Goal: Transaction & Acquisition: Book appointment/travel/reservation

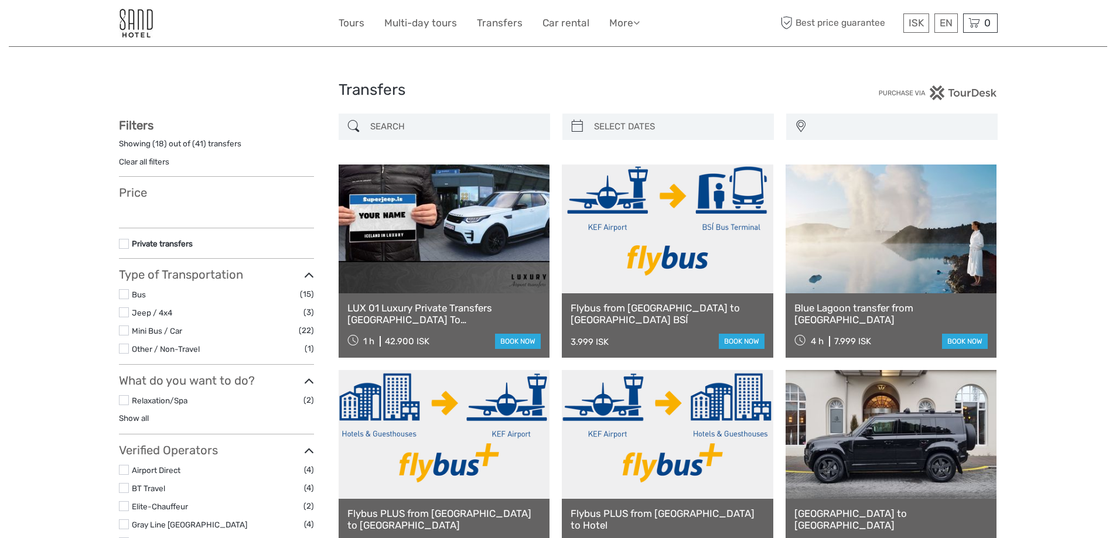
select select
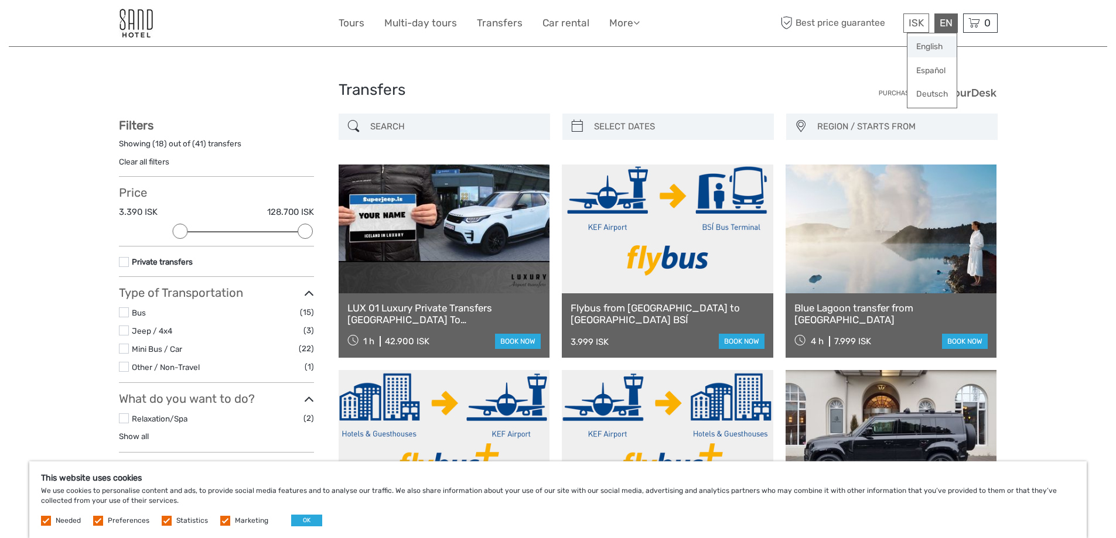
click at [927, 45] on link "English" at bounding box center [932, 46] width 49 height 21
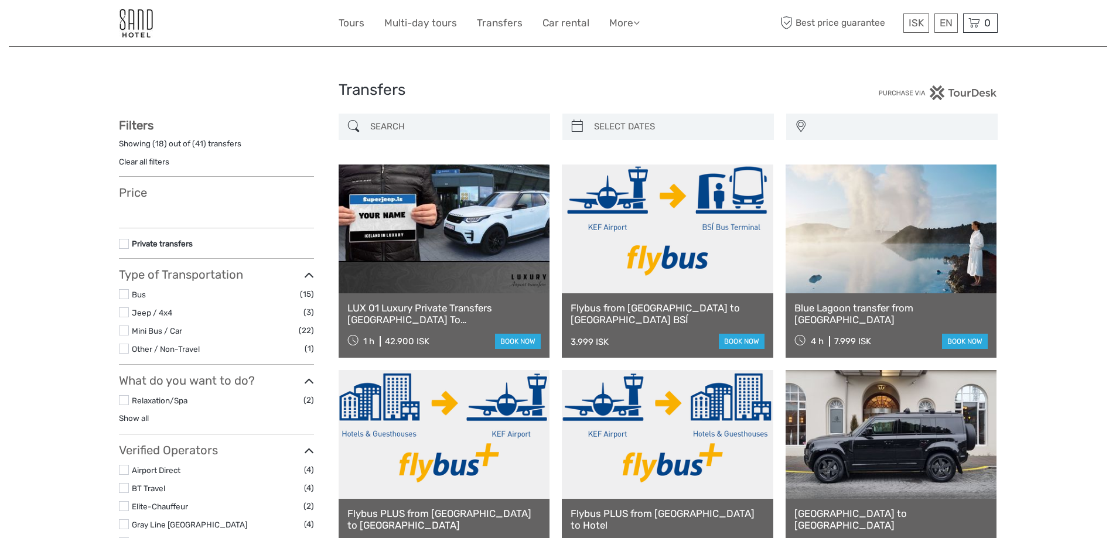
select select
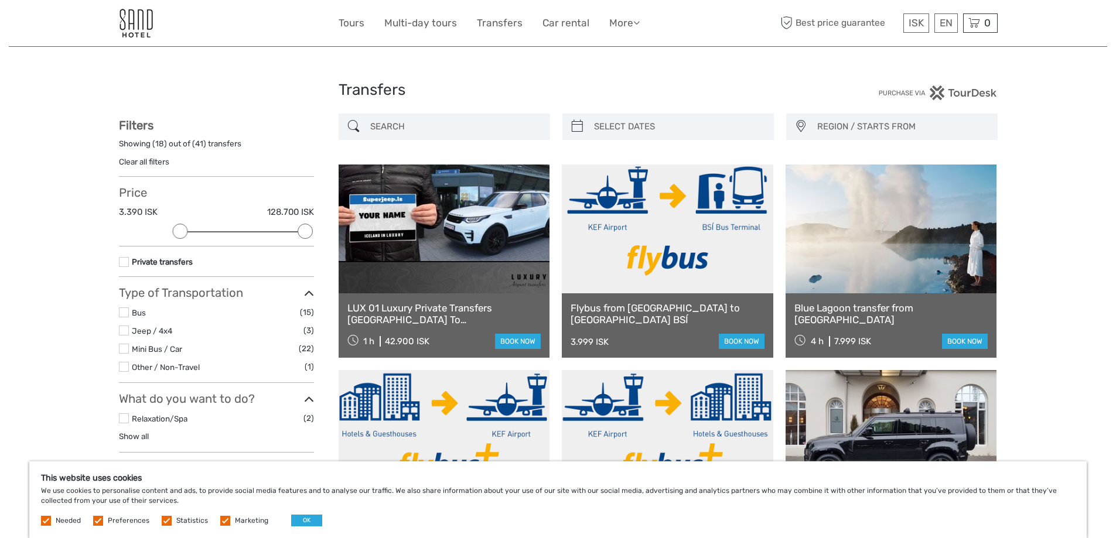
click at [122, 346] on label at bounding box center [124, 349] width 10 height 10
click at [0, 0] on input "checkbox" at bounding box center [0, 0] width 0 height 0
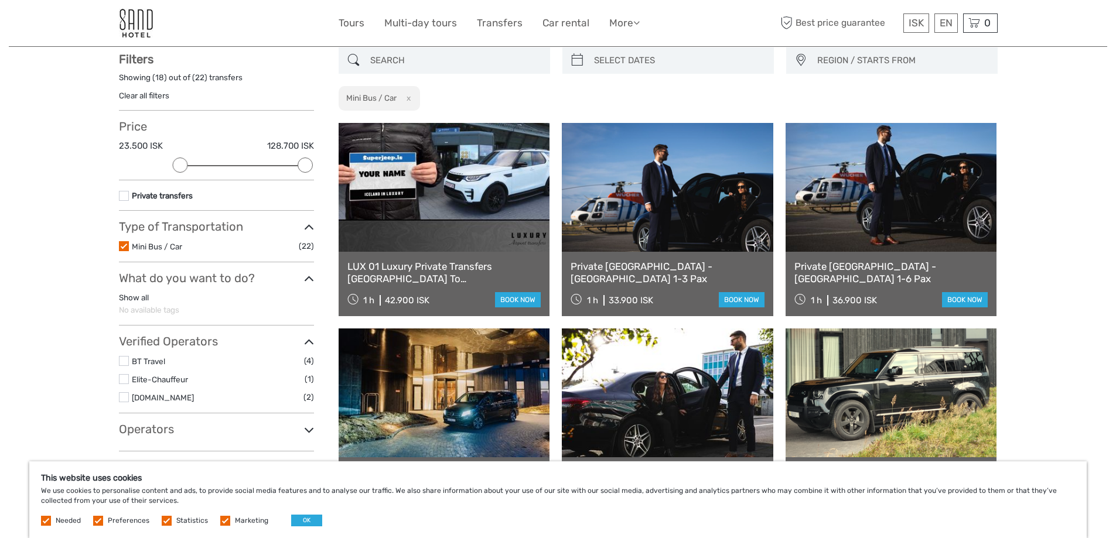
scroll to position [67, 0]
click at [958, 298] on link "book now" at bounding box center [965, 299] width 46 height 15
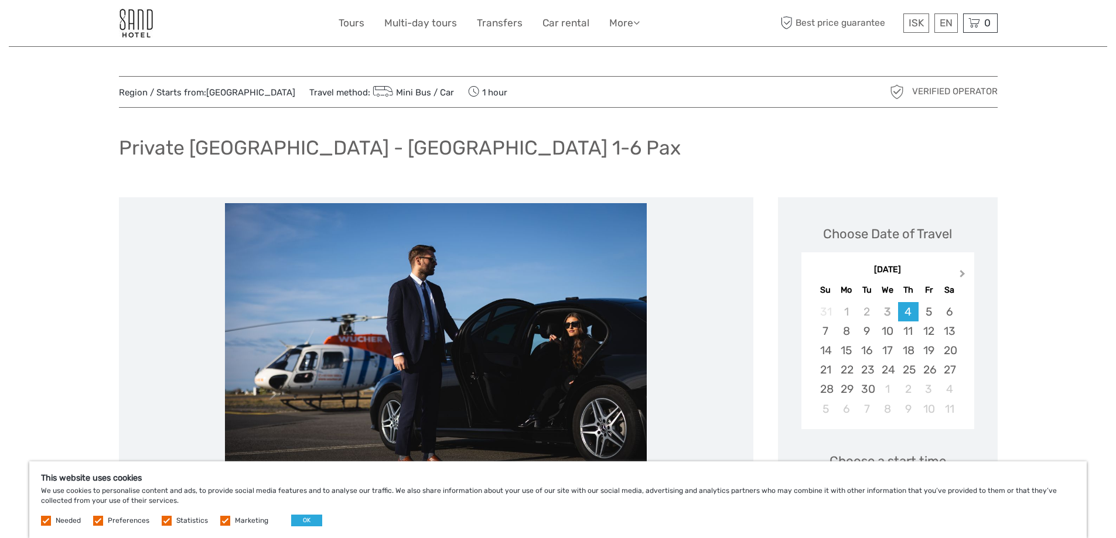
click at [965, 272] on button "Next Month" at bounding box center [963, 276] width 19 height 19
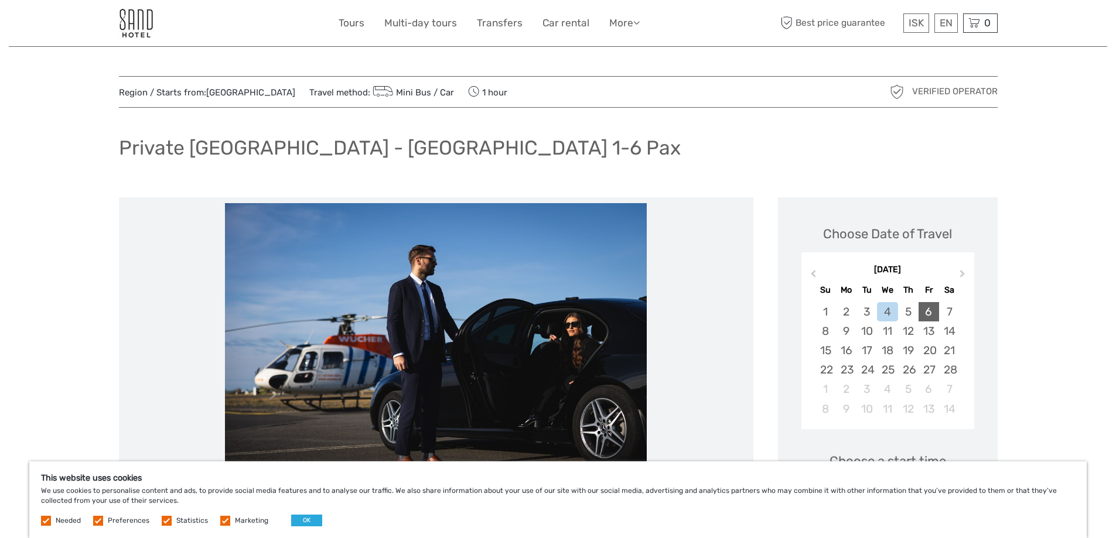
click at [932, 309] on div "6" at bounding box center [929, 311] width 21 height 19
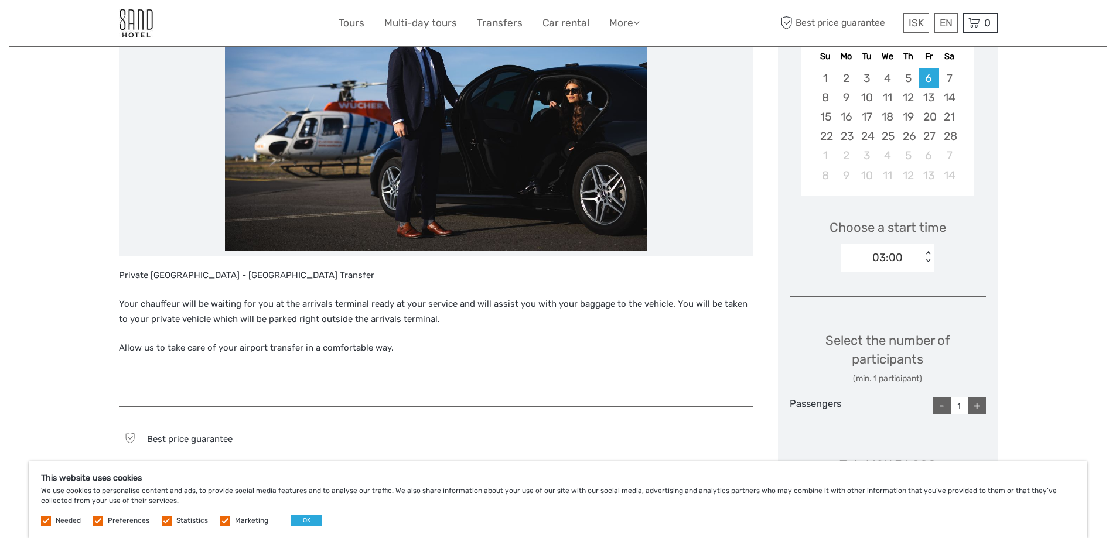
scroll to position [234, 0]
click at [929, 251] on div "< >" at bounding box center [928, 257] width 10 height 12
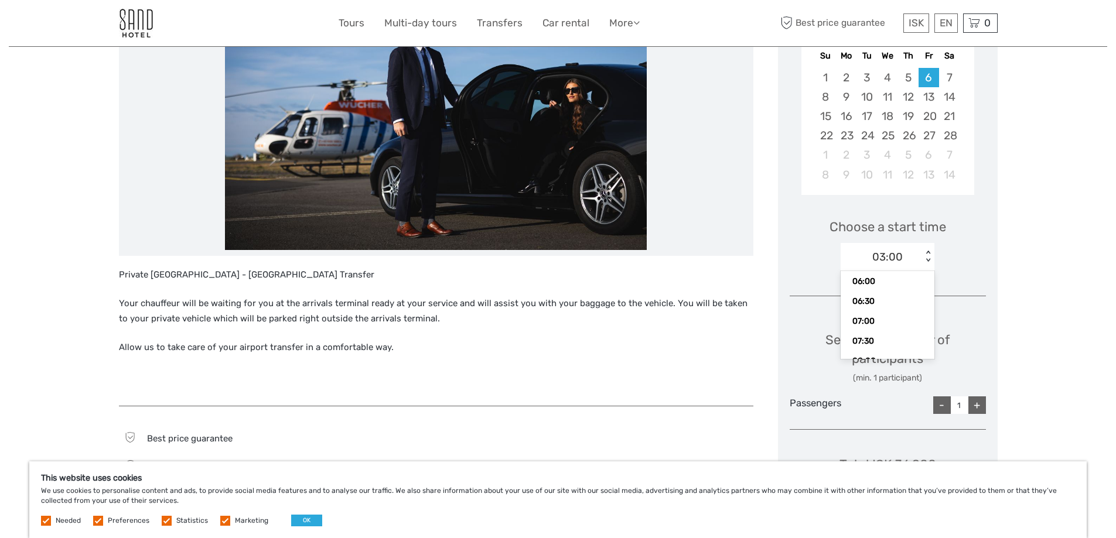
scroll to position [141, 0]
click at [865, 327] on div "07:30" at bounding box center [888, 331] width 82 height 20
click at [981, 403] on div "+" at bounding box center [977, 406] width 18 height 18
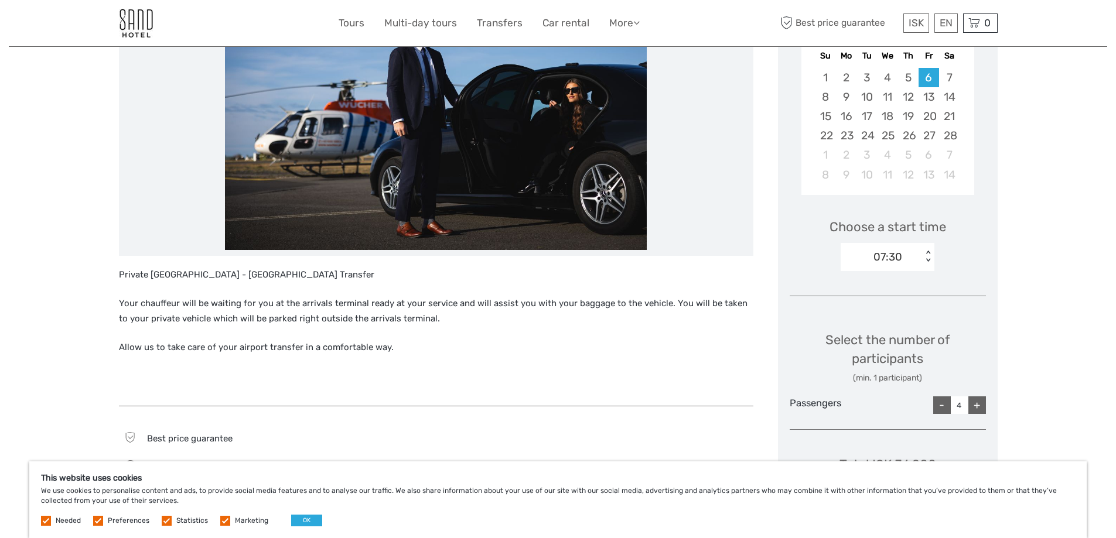
click at [981, 403] on div "+" at bounding box center [977, 406] width 18 height 18
click at [946, 407] on div "-" at bounding box center [942, 406] width 18 height 18
type input "5"
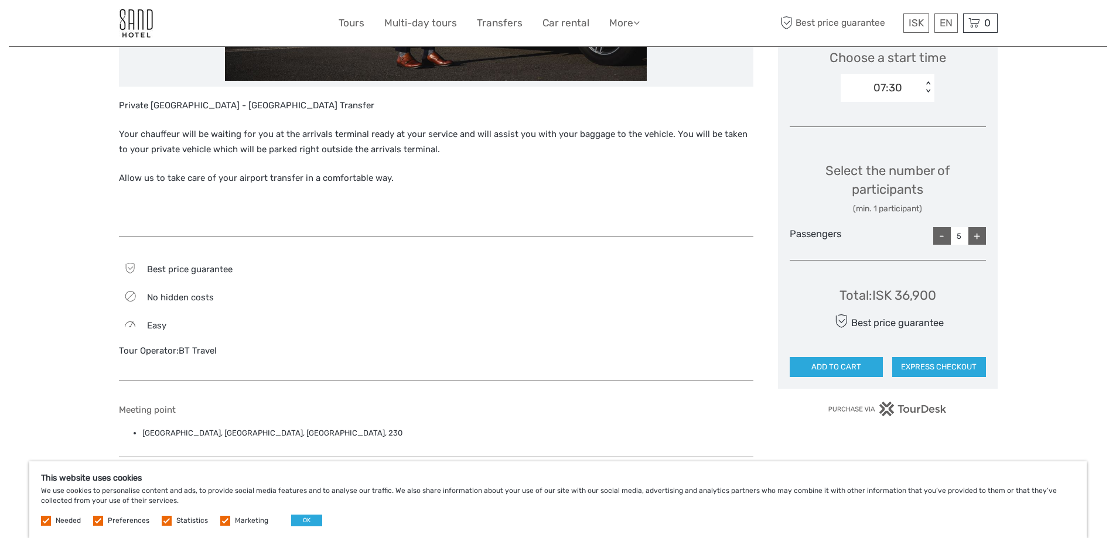
scroll to position [410, 0]
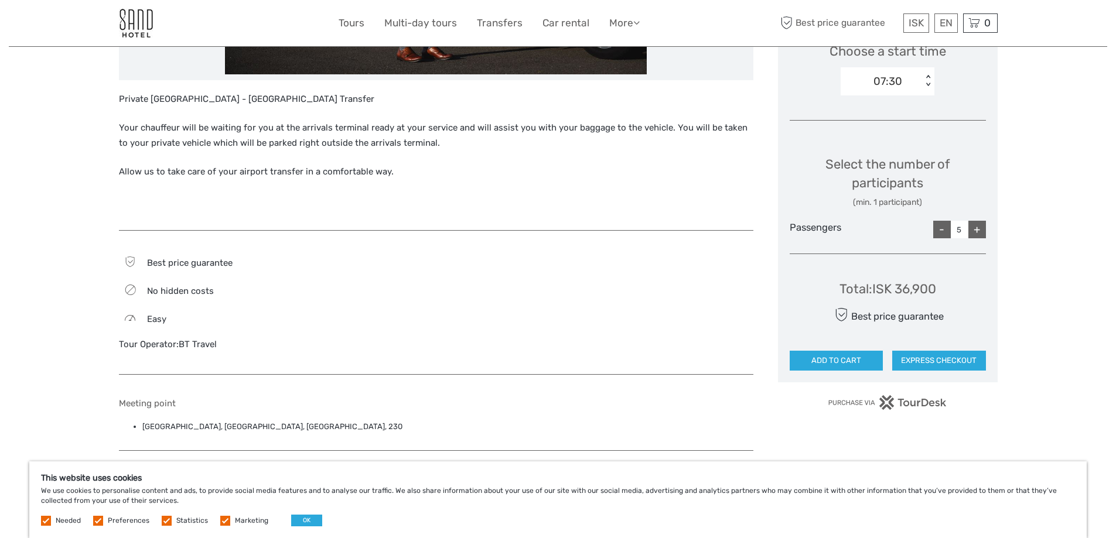
click at [1025, 400] on div "Region / Starts from: Capital Region Travel method: Mini Bus / Car 1 hour Verif…" at bounding box center [558, 191] width 1099 height 1203
drag, startPoint x: 872, startPoint y: 289, endPoint x: 936, endPoint y: 289, distance: 63.9
click at [936, 289] on div "Total : ISK 36,900" at bounding box center [888, 289] width 97 height 18
copy div "ISK 36,900"
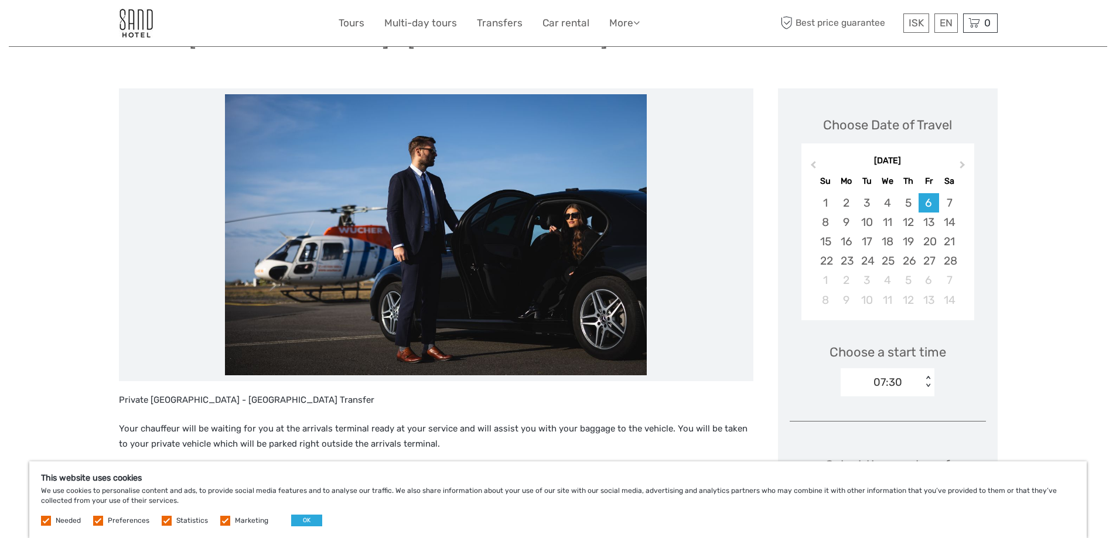
scroll to position [0, 0]
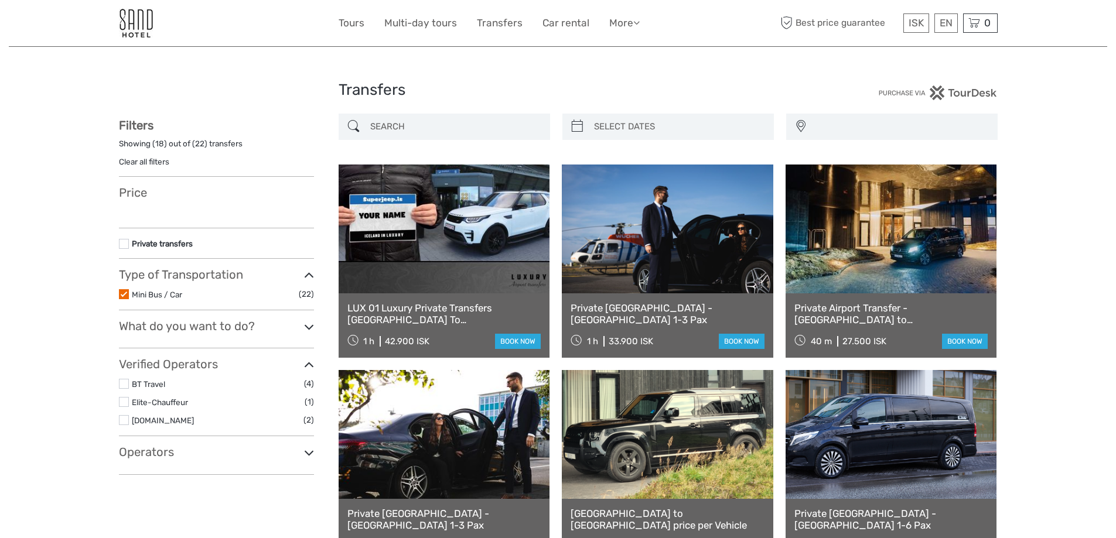
select select
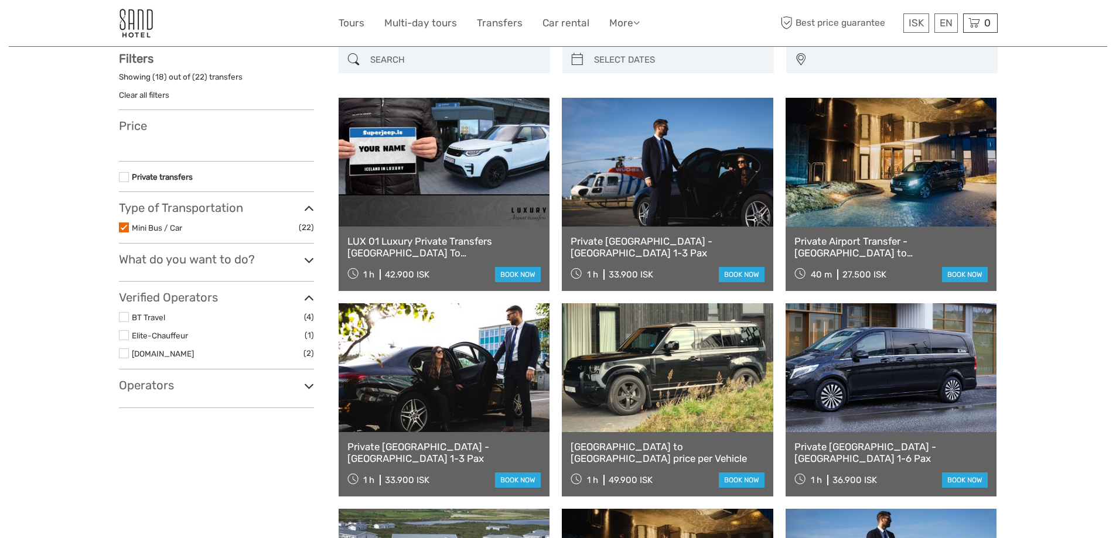
select select
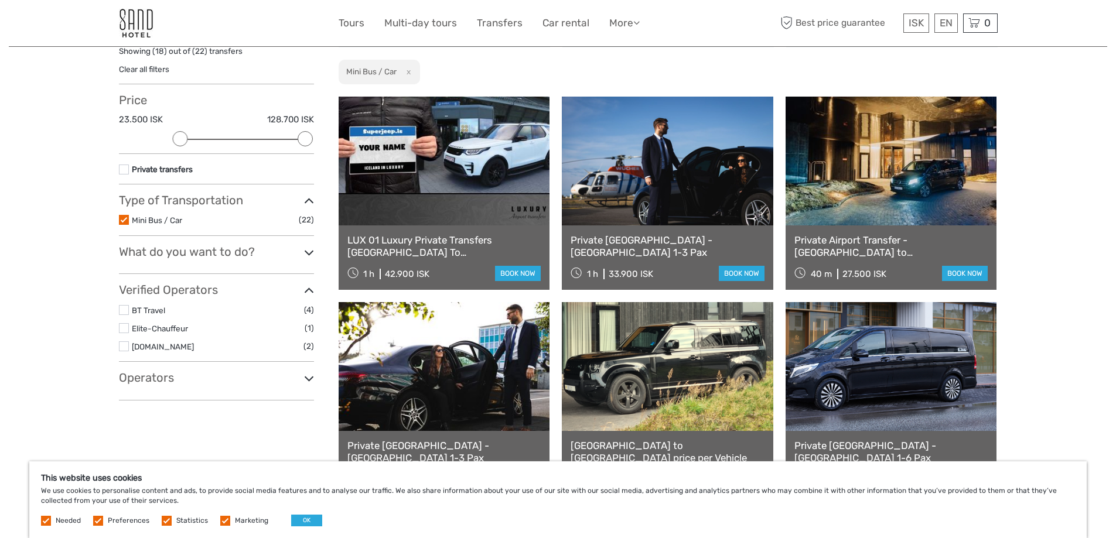
scroll to position [176, 0]
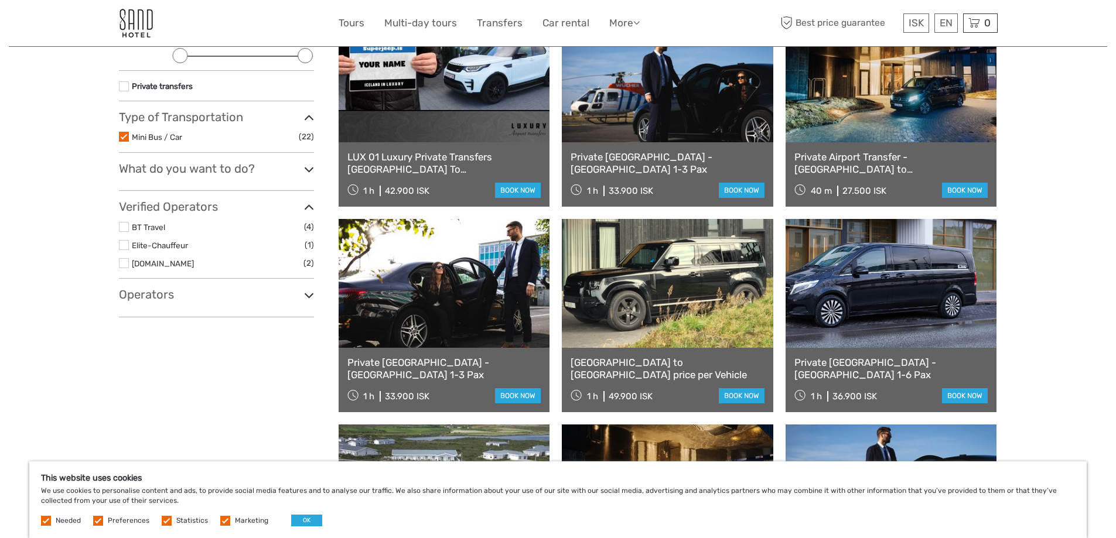
click at [125, 134] on label at bounding box center [124, 137] width 10 height 10
click at [0, 0] on input "checkbox" at bounding box center [0, 0] width 0 height 0
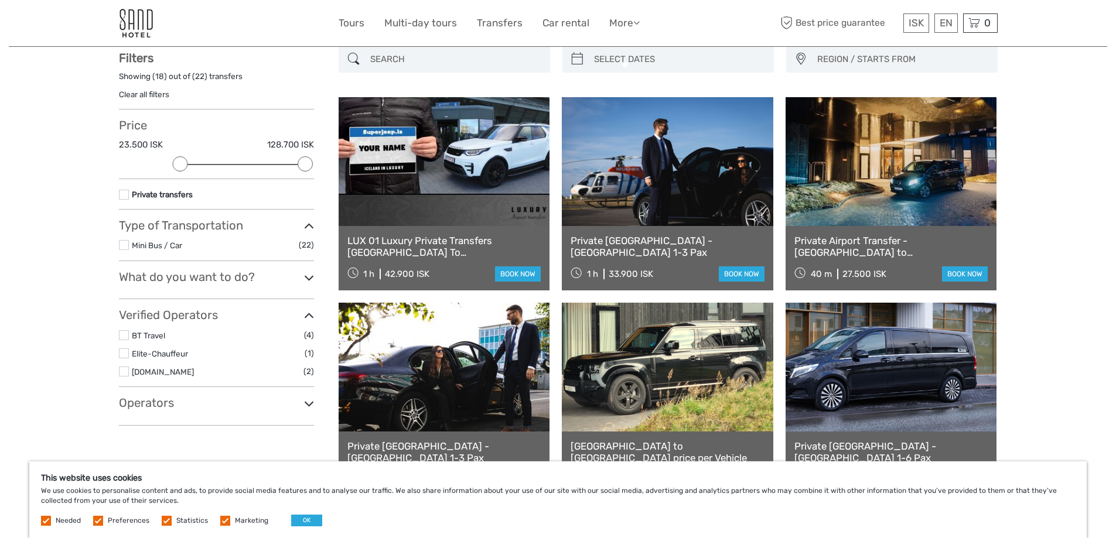
scroll to position [67, 0]
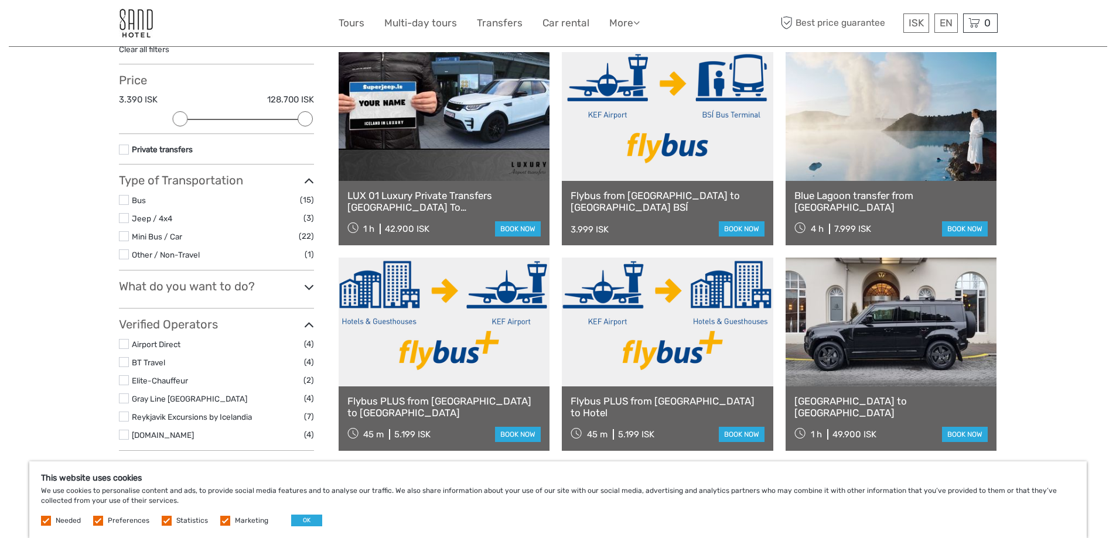
scroll to position [125, 0]
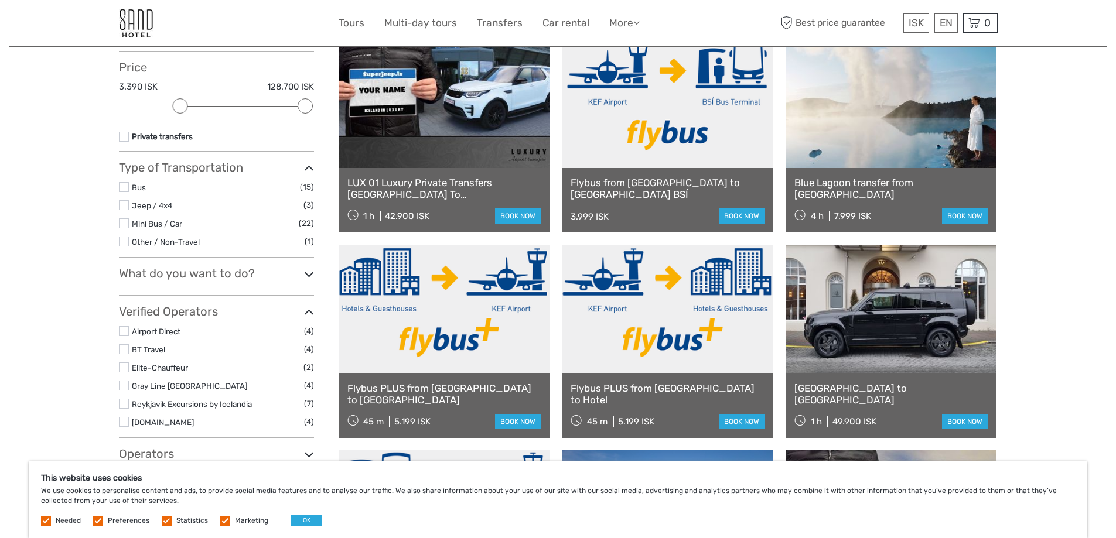
click at [120, 331] on label at bounding box center [124, 331] width 10 height 10
click at [0, 0] on input "checkbox" at bounding box center [0, 0] width 0 height 0
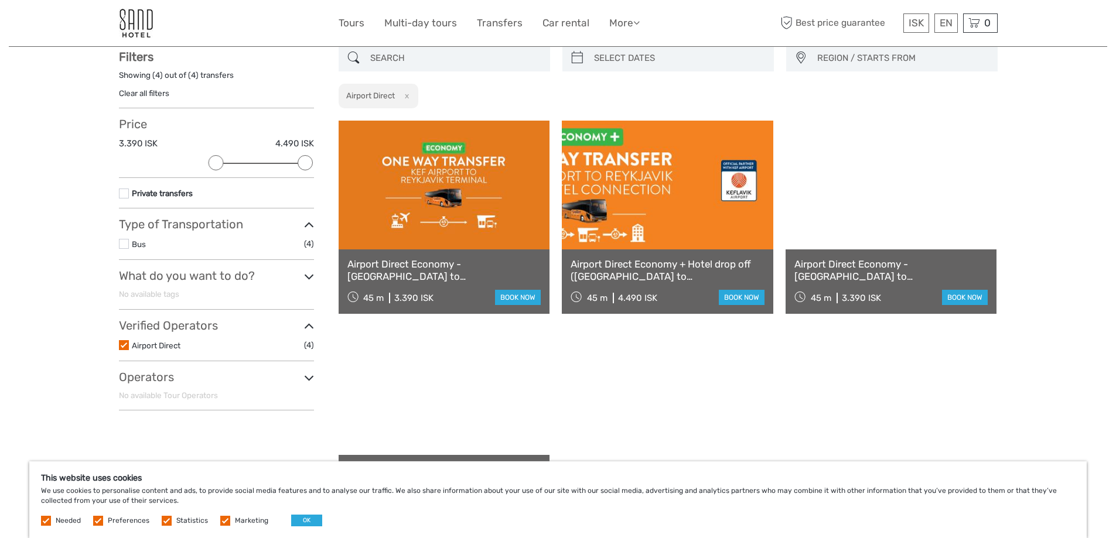
scroll to position [67, 0]
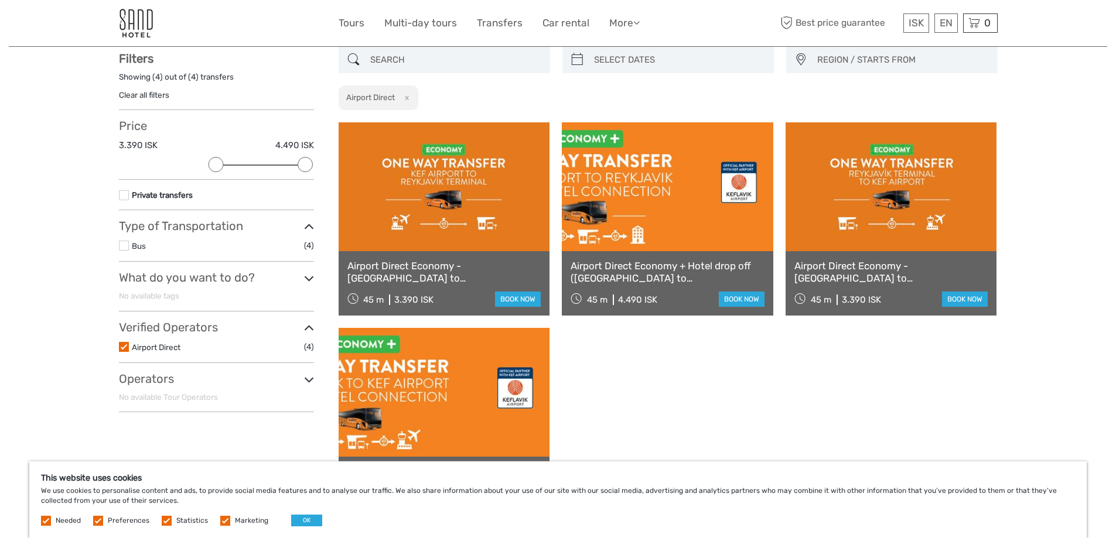
click at [127, 347] on label at bounding box center [124, 347] width 10 height 10
click at [0, 0] on input "checkbox" at bounding box center [0, 0] width 0 height 0
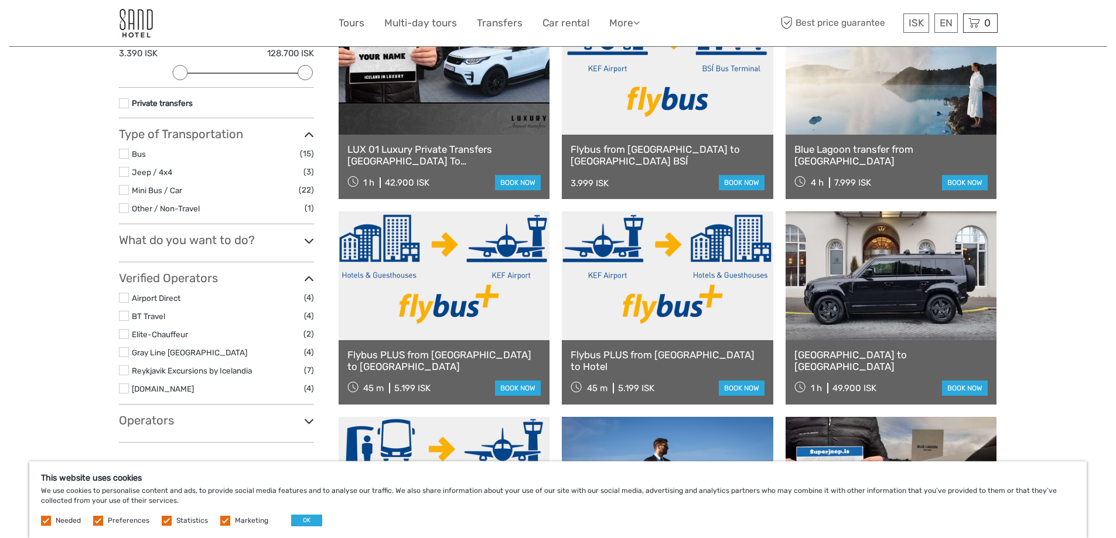
scroll to position [184, 0]
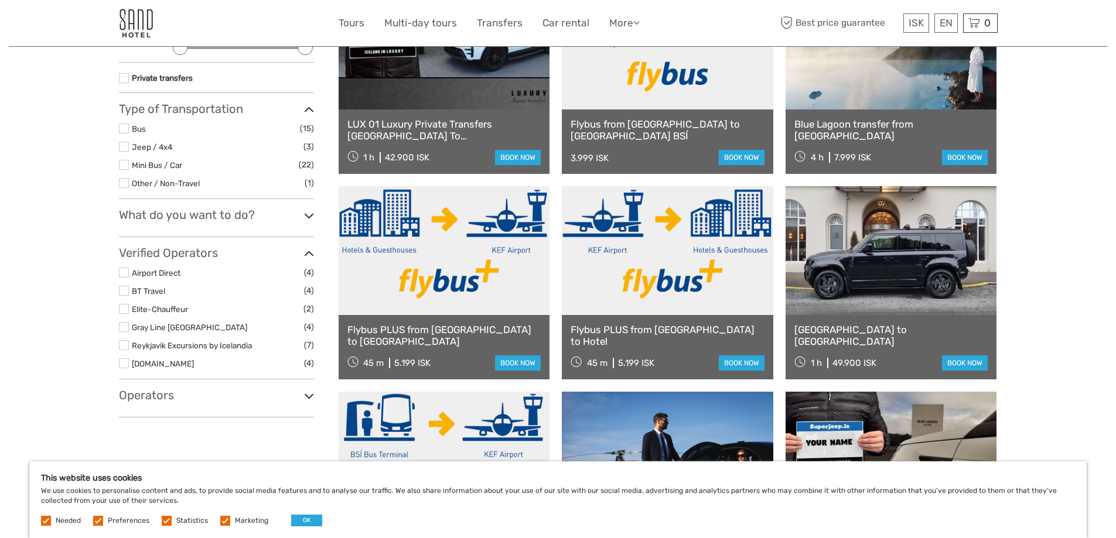
click at [131, 331] on li "Gray Line Iceland (4)" at bounding box center [216, 326] width 195 height 13
click at [122, 328] on label at bounding box center [124, 327] width 10 height 10
click at [0, 0] on input "checkbox" at bounding box center [0, 0] width 0 height 0
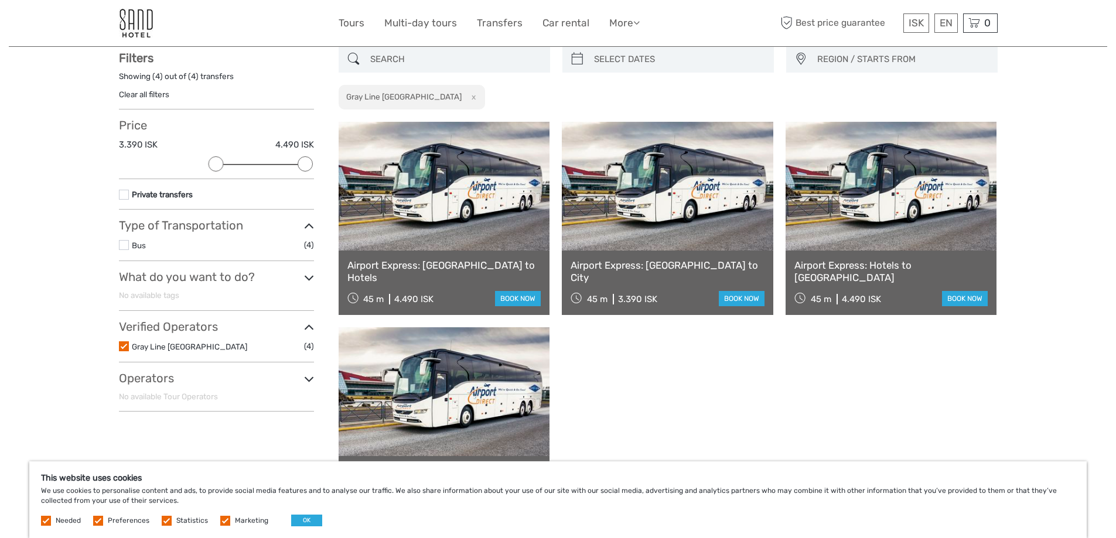
scroll to position [67, 0]
click at [511, 298] on link "book now" at bounding box center [518, 299] width 46 height 15
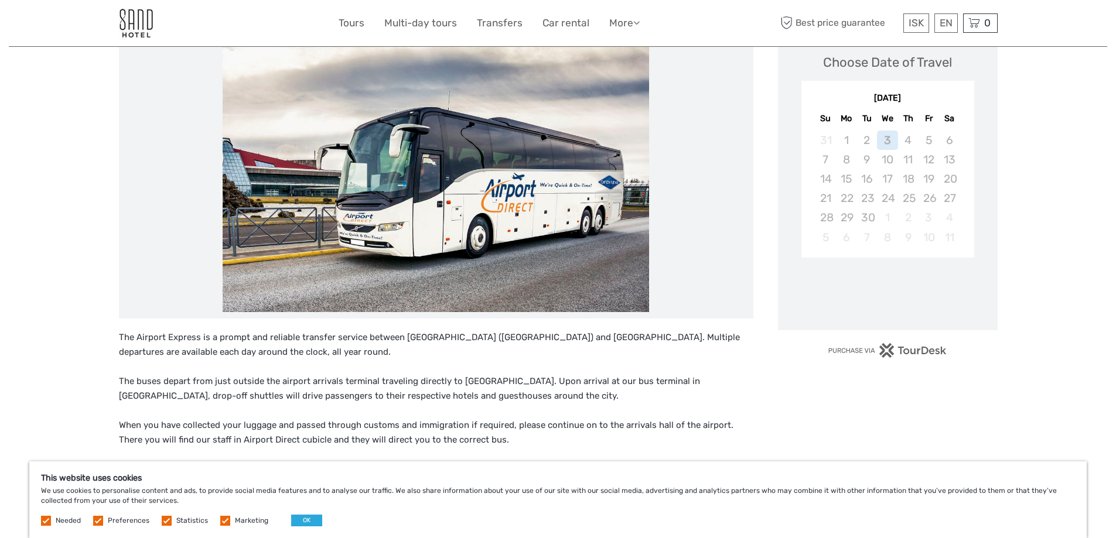
scroll to position [176, 0]
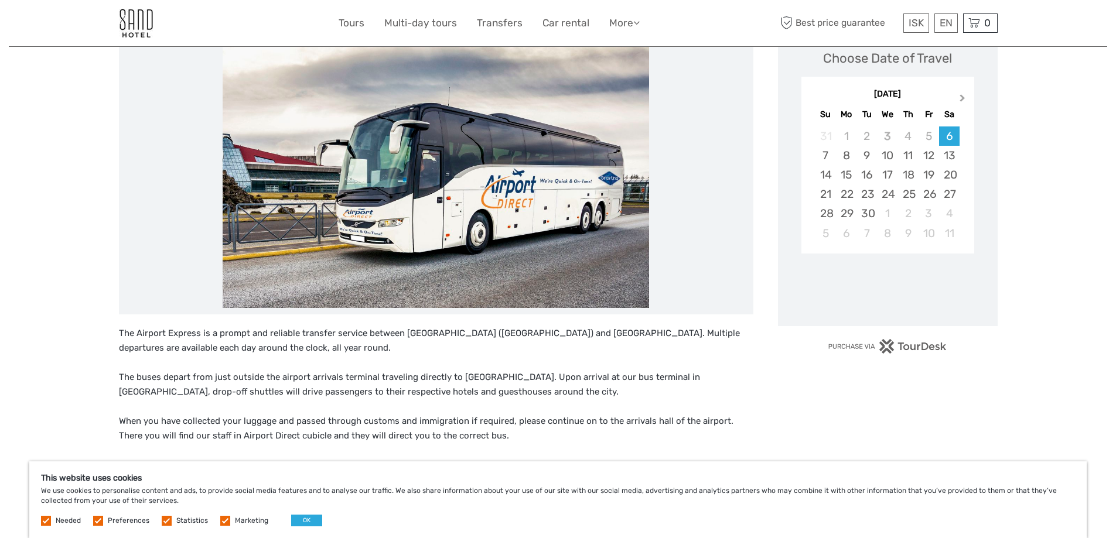
click at [963, 101] on button "Next Month" at bounding box center [963, 100] width 19 height 19
click at [963, 100] on span "Next Month" at bounding box center [963, 100] width 0 height 17
click at [963, 100] on div "[DATE]" at bounding box center [887, 94] width 173 height 12
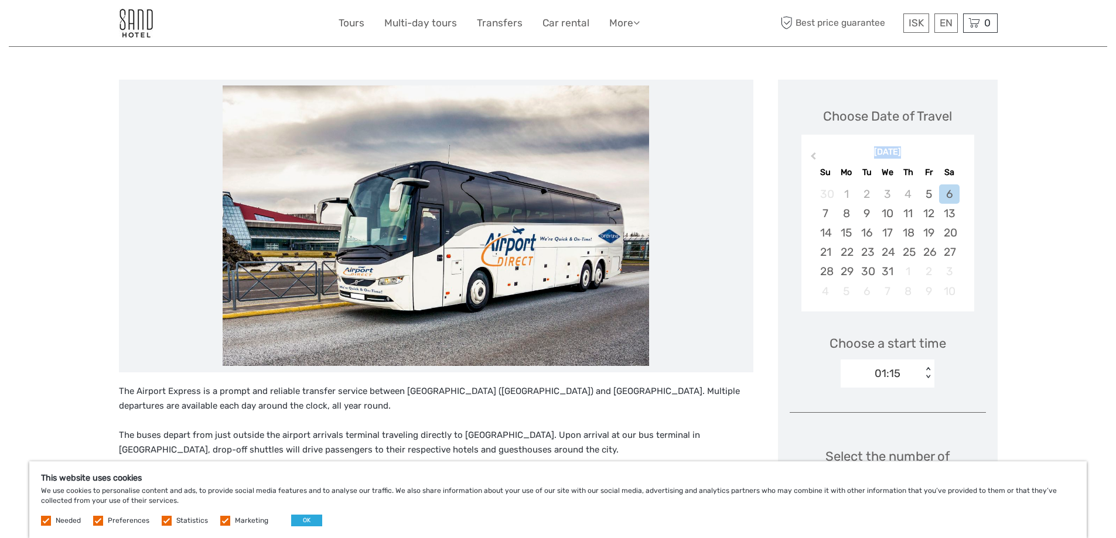
scroll to position [117, 0]
click at [957, 213] on div "13" at bounding box center [949, 213] width 21 height 19
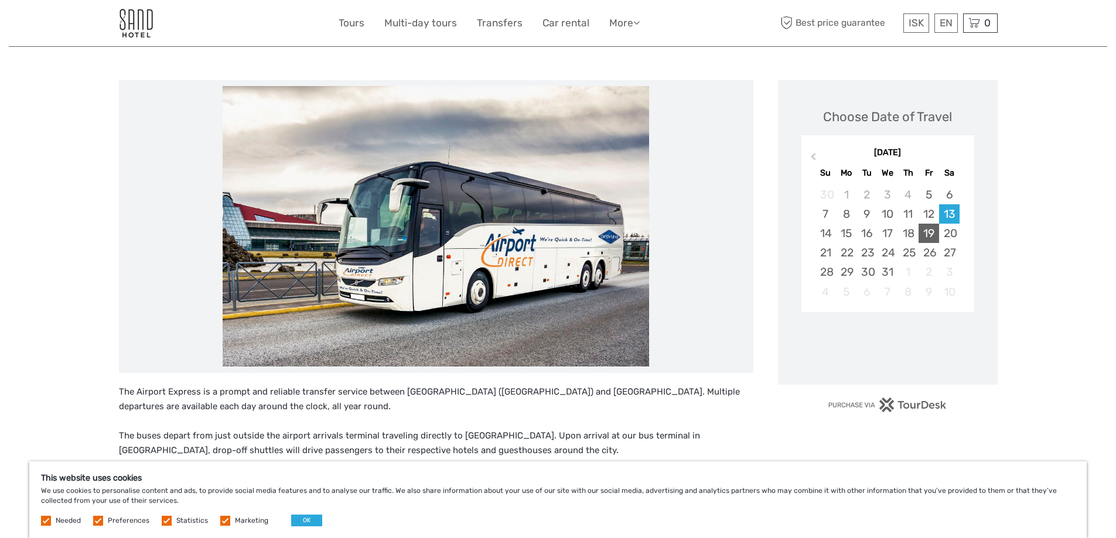
click at [932, 230] on div "19" at bounding box center [929, 233] width 21 height 19
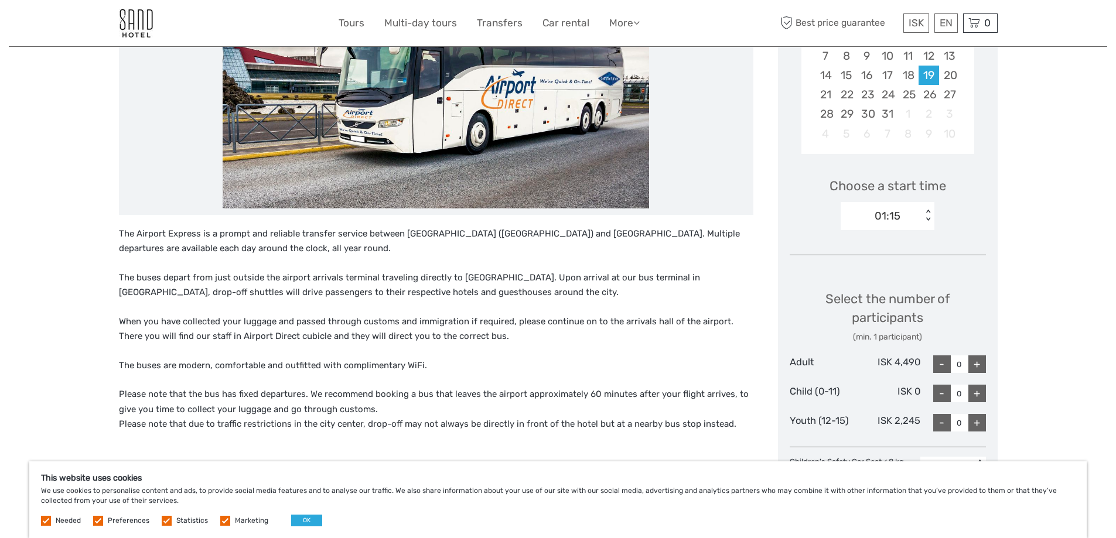
scroll to position [293, 0]
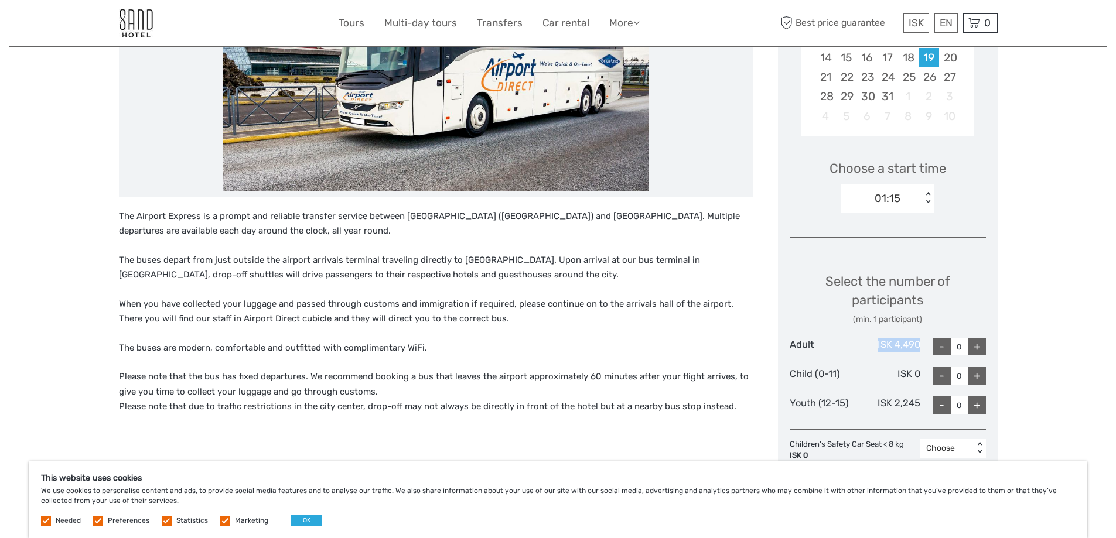
drag, startPoint x: 919, startPoint y: 346, endPoint x: 869, endPoint y: 346, distance: 49.8
click at [869, 346] on div "ISK 4,490" at bounding box center [888, 347] width 66 height 18
copy div "ISK 4,490"
